Goal: Transaction & Acquisition: Purchase product/service

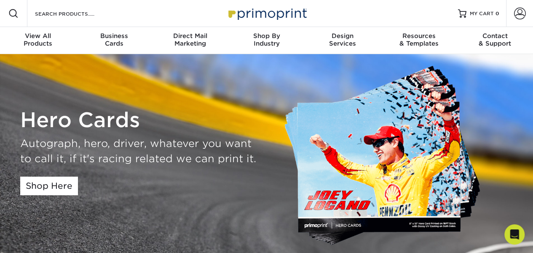
click at [109, 124] on h1 "Hero Cards" at bounding box center [140, 120] width 240 height 24
click at [357, 136] on img at bounding box center [387, 156] width 207 height 185
click at [32, 185] on link "Shop Here" at bounding box center [49, 185] width 58 height 19
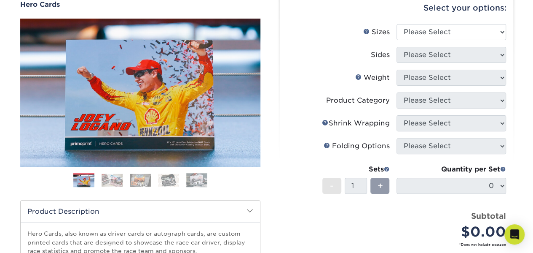
scroll to position [42, 0]
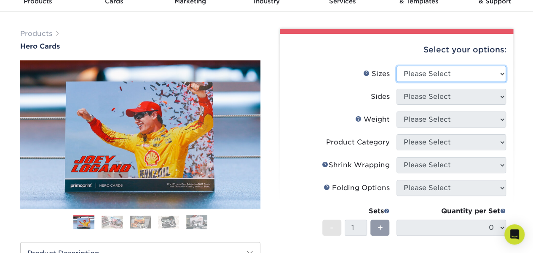
click at [502, 73] on select "Please Select 1.5" x 7" 4" x 6" 5" x 7" 6" x 8" 6" x 8.5" 6" x 9" 7" x 8.5" 7.5…" at bounding box center [452, 74] width 110 height 16
click at [501, 73] on select "Please Select 1.5" x 7" 4" x 6" 5" x 7" 6" x 8" 6" x 8.5" 6" x 9" 7" x 8.5" 7.5…" at bounding box center [452, 74] width 110 height 16
select select "4.00x6.00"
click at [397, 66] on select "Please Select 1.5" x 7" 4" x 6" 5" x 7" 6" x 8" 6" x 8.5" 6" x 9" 7" x 8.5" 7.5…" at bounding box center [452, 74] width 110 height 16
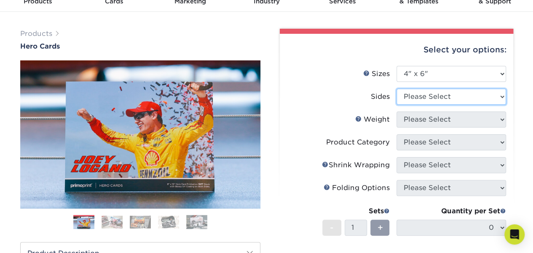
click at [499, 95] on select "Please Select Print Both Sides Print Front Only" at bounding box center [452, 97] width 110 height 16
click at [521, 91] on div "Products Hero Cards Previous Next ," at bounding box center [266, 237] width 533 height 450
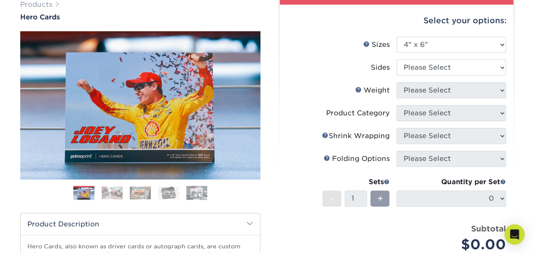
scroll to position [84, 0]
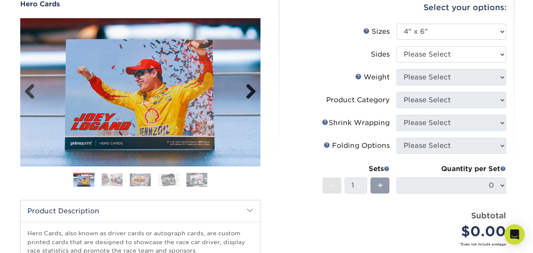
click at [250, 92] on link "Next" at bounding box center [248, 91] width 17 height 17
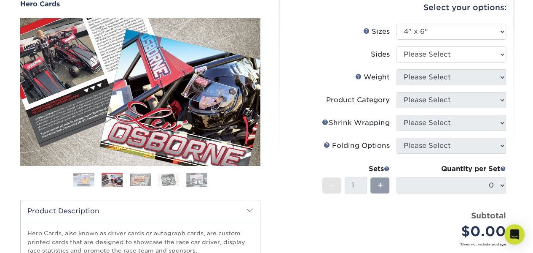
click at [251, 91] on link "Next" at bounding box center [248, 91] width 17 height 17
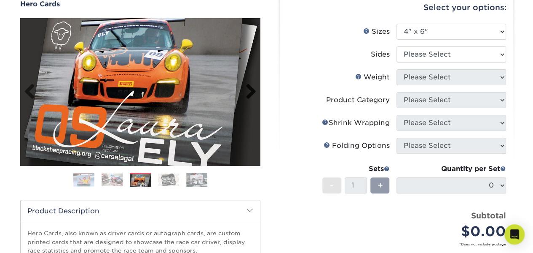
click at [250, 90] on link "Next" at bounding box center [248, 91] width 17 height 17
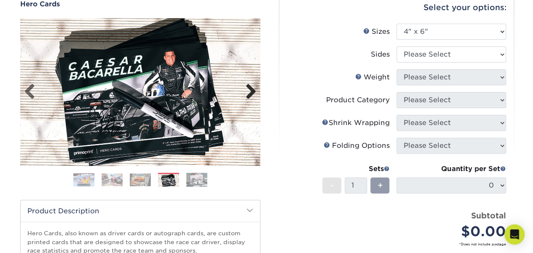
click at [250, 90] on link "Next" at bounding box center [248, 91] width 17 height 17
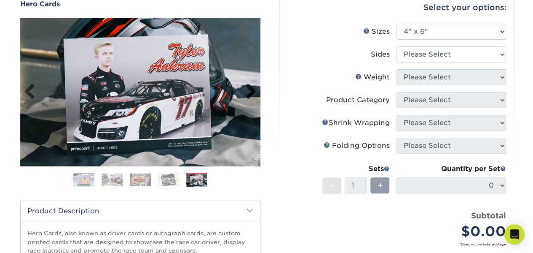
click at [250, 90] on link "Next" at bounding box center [248, 91] width 17 height 17
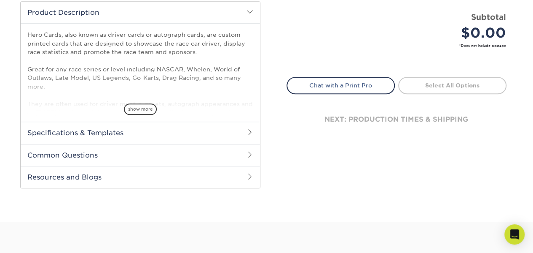
scroll to position [295, 0]
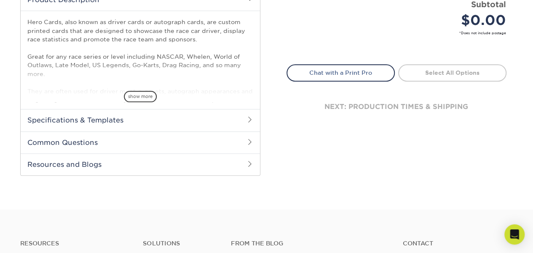
click at [249, 117] on span at bounding box center [250, 119] width 7 height 7
